Goal: Use online tool/utility: Use online tool/utility

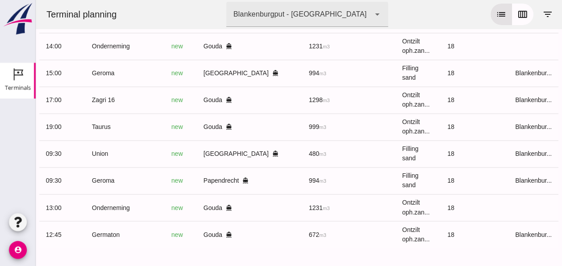
scroll to position [0, 239]
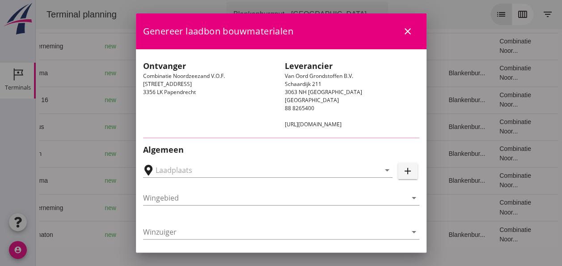
type input "Papendrecht, [GEOGRAPHIC_DATA], [GEOGRAPHIC_DATA]"
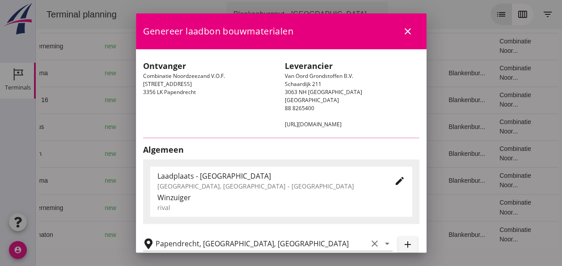
type input "Geroma"
type input "[PERSON_NAME]"
type input "994"
type input "Ophoogzand (6120)"
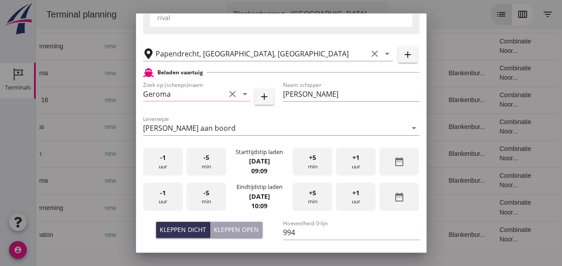
scroll to position [179, 0]
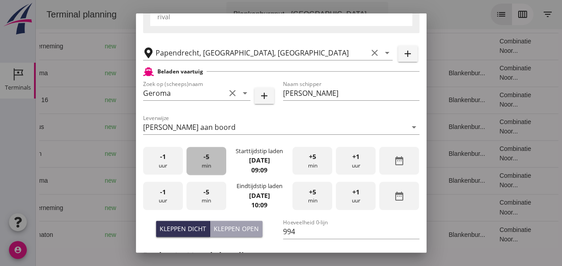
click at [205, 159] on span "-5" at bounding box center [206, 157] width 6 height 10
click at [206, 159] on span "-5" at bounding box center [206, 157] width 6 height 10
click at [207, 158] on span "-5" at bounding box center [206, 157] width 6 height 10
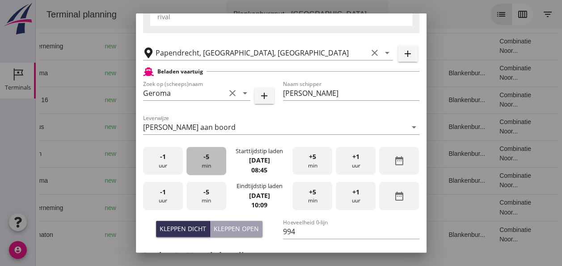
click at [207, 158] on div "-5 min" at bounding box center [206, 161] width 40 height 28
click at [208, 158] on div "-5 min" at bounding box center [206, 161] width 40 height 28
click at [169, 200] on div "-1 uur" at bounding box center [163, 196] width 40 height 28
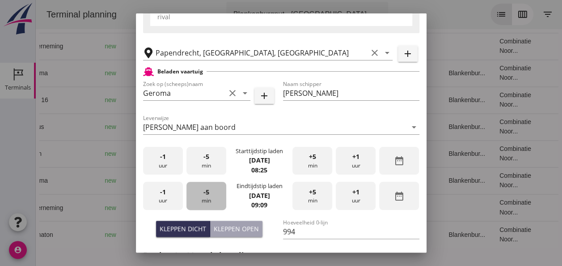
click at [216, 197] on div "-5 min" at bounding box center [206, 196] width 40 height 28
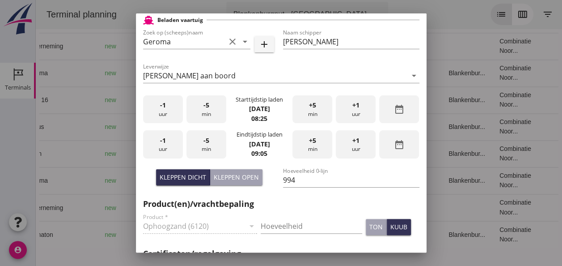
scroll to position [268, 0]
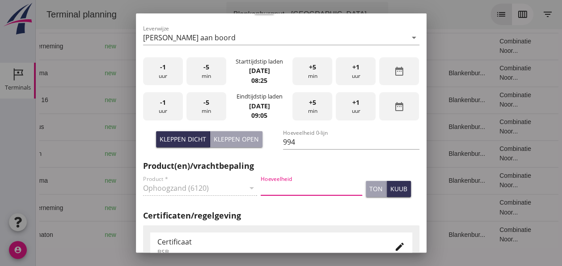
click at [281, 186] on input "Hoeveelheid" at bounding box center [311, 188] width 101 height 14
type input "989"
click at [389, 193] on button "kuub" at bounding box center [399, 189] width 24 height 16
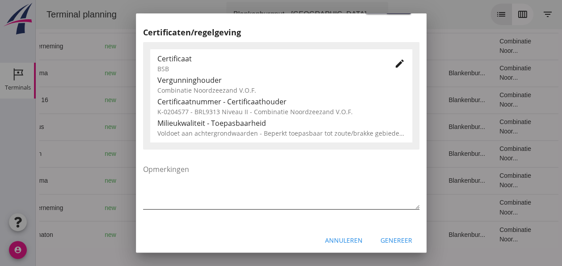
scroll to position [456, 0]
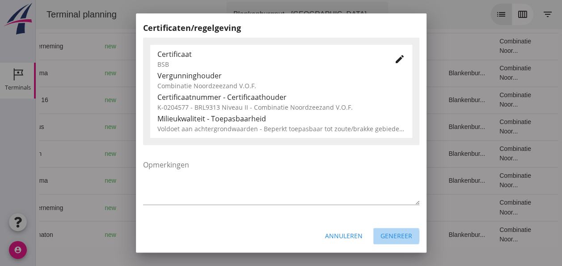
click at [383, 232] on div "Genereer" at bounding box center [396, 235] width 32 height 9
